Goal: Navigation & Orientation: Find specific page/section

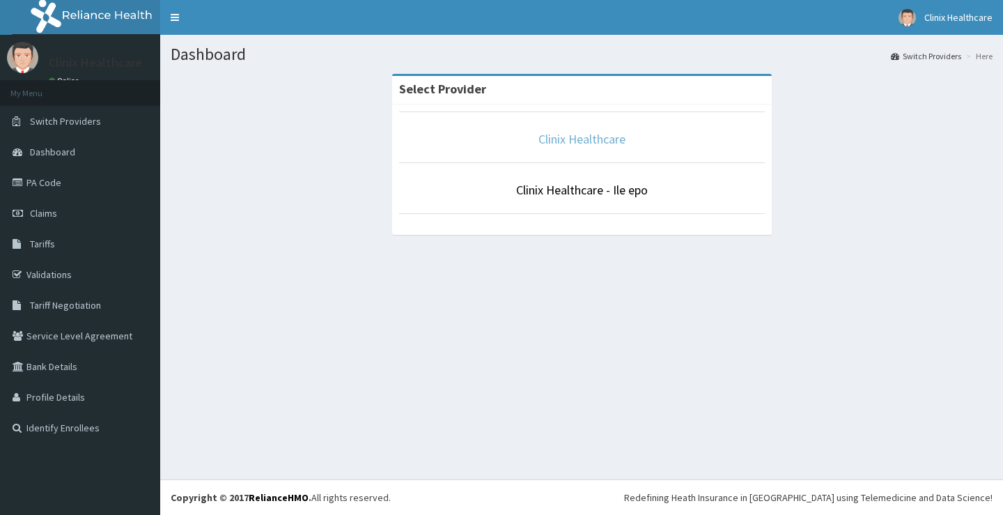
click at [577, 138] on link "Clinix Healthcare" at bounding box center [581, 139] width 87 height 16
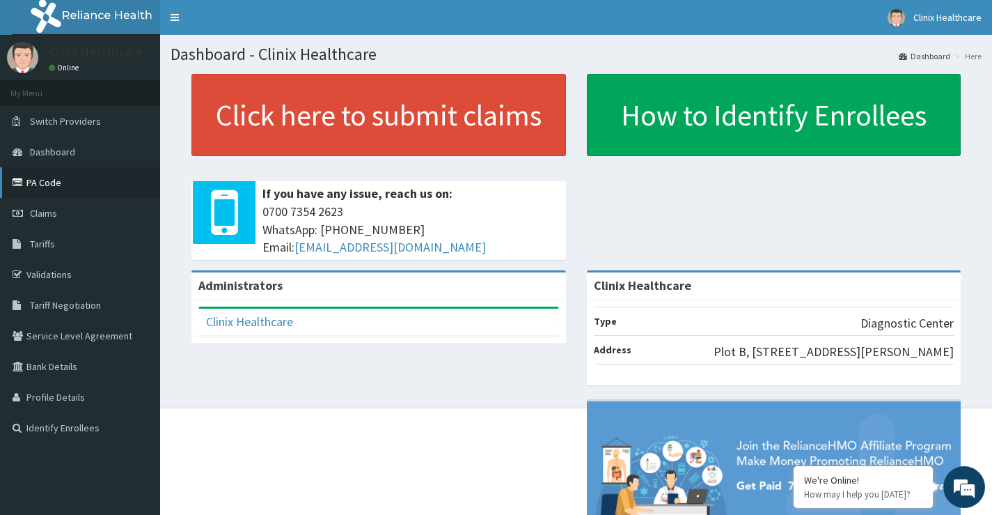
click at [54, 179] on link "PA Code" at bounding box center [80, 182] width 160 height 31
